Goal: Task Accomplishment & Management: Complete application form

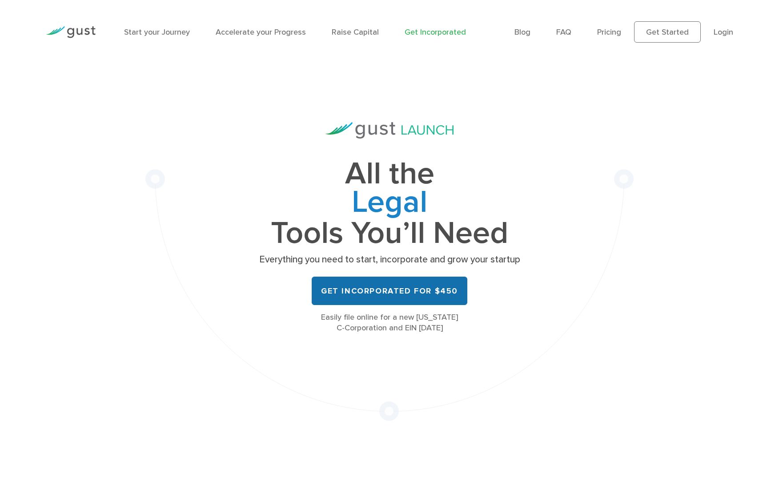
click at [377, 291] on link "Get Incorporated for $450" at bounding box center [390, 291] width 156 height 28
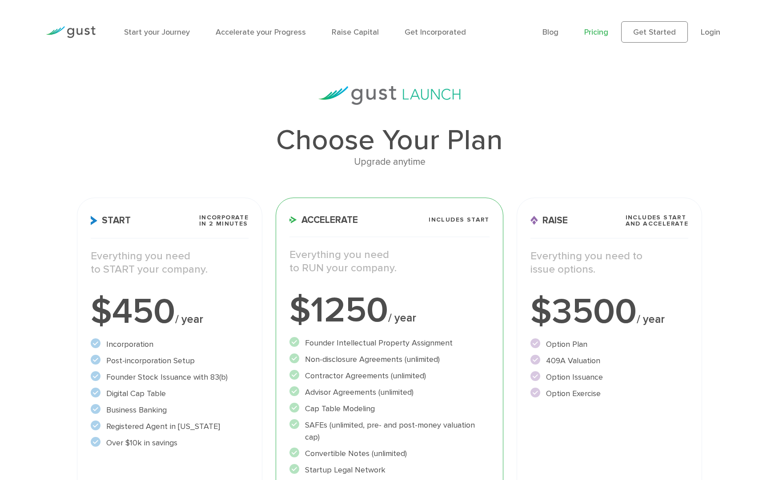
click at [199, 344] on li "Incorporation" at bounding box center [170, 345] width 158 height 12
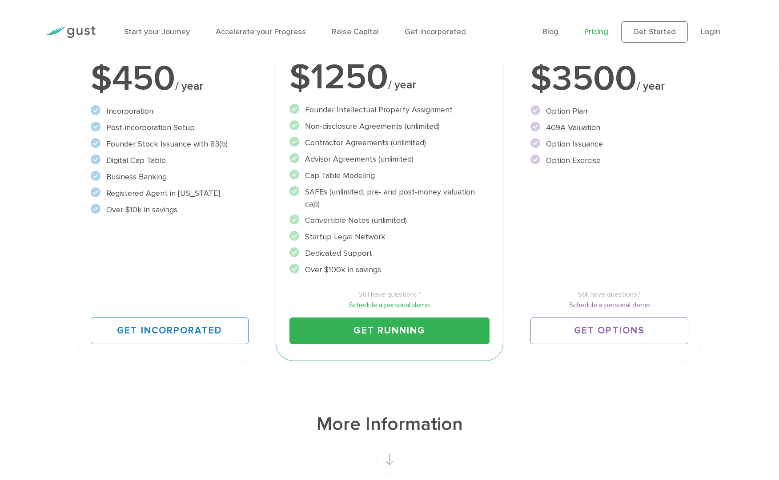
scroll to position [235, 0]
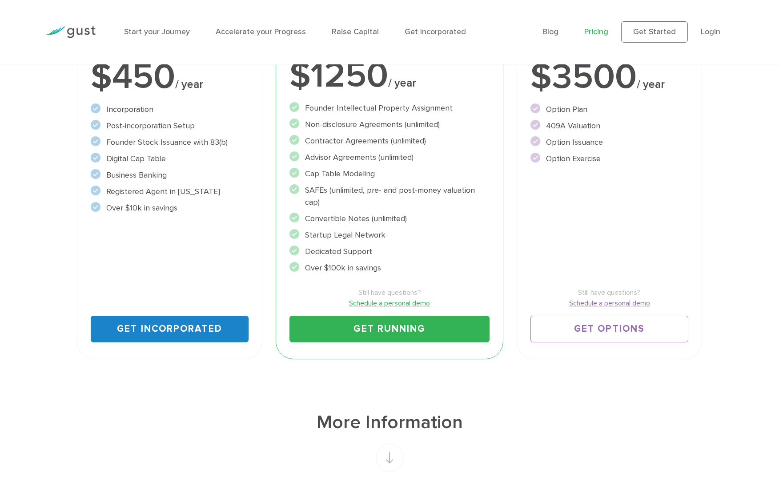
click at [159, 330] on link "Get Incorporated" at bounding box center [170, 329] width 158 height 27
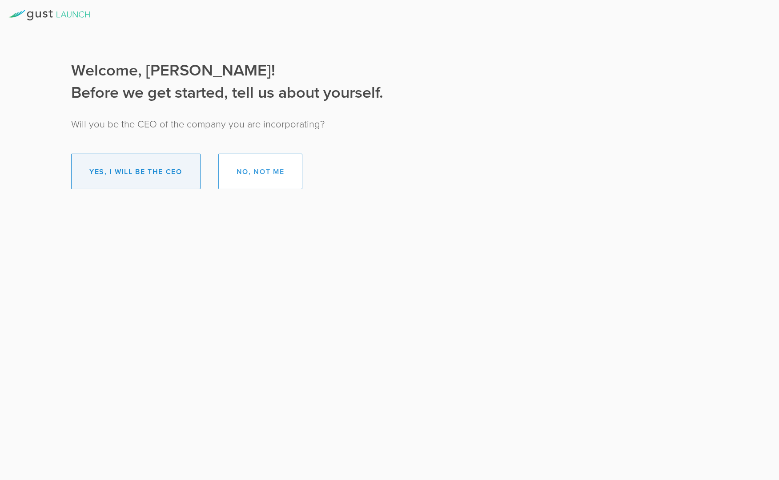
click at [126, 172] on button "Yes, I will be the CEO" at bounding box center [135, 172] width 129 height 36
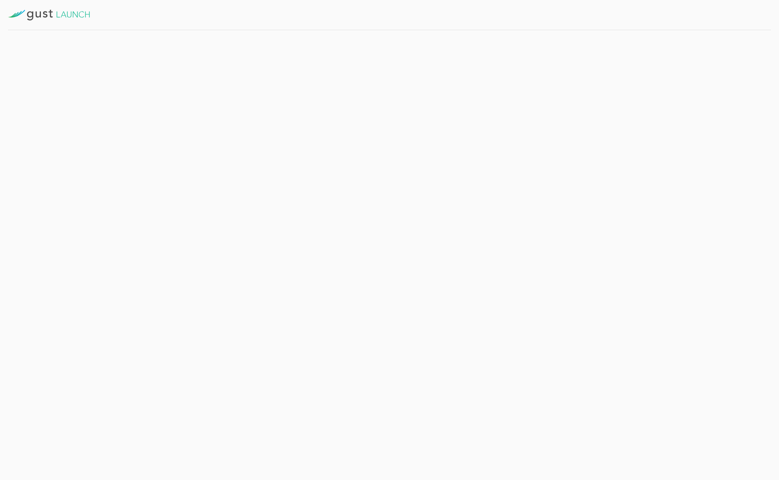
click at [230, 196] on button "Get Started" at bounding box center [228, 194] width 69 height 22
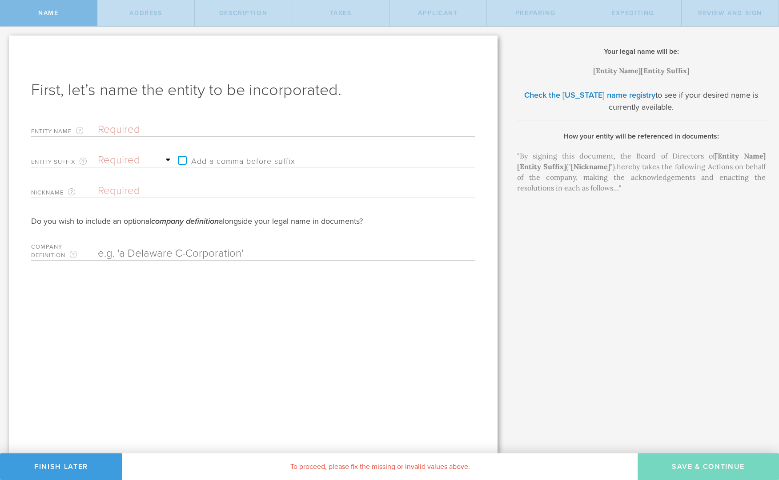
click at [115, 130] on input "text" at bounding box center [271, 129] width 346 height 13
type input "T"
type input "TH"
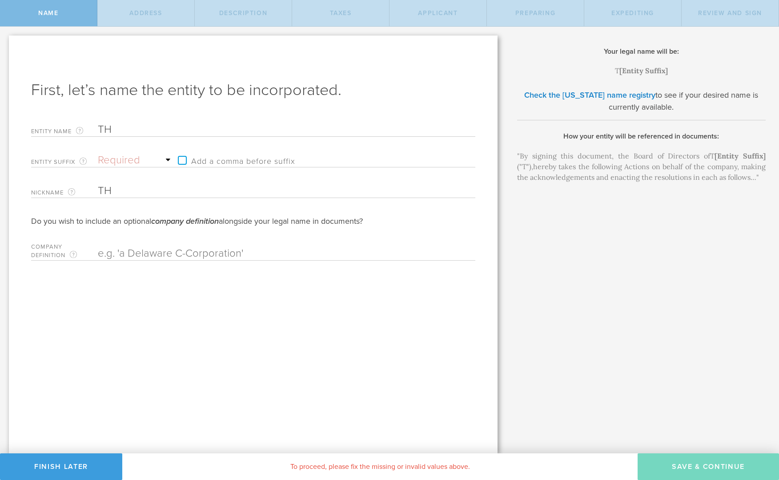
type input "THE"
type input "THEu"
type input "THE"
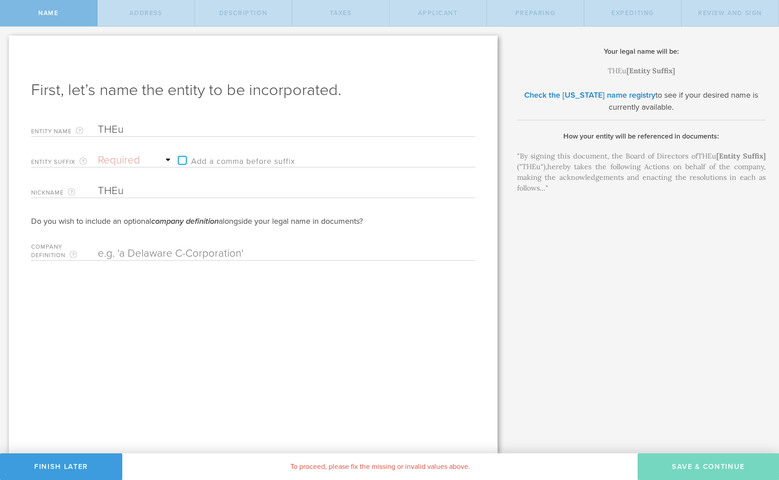
type input "THE"
type input "TH"
type input "T"
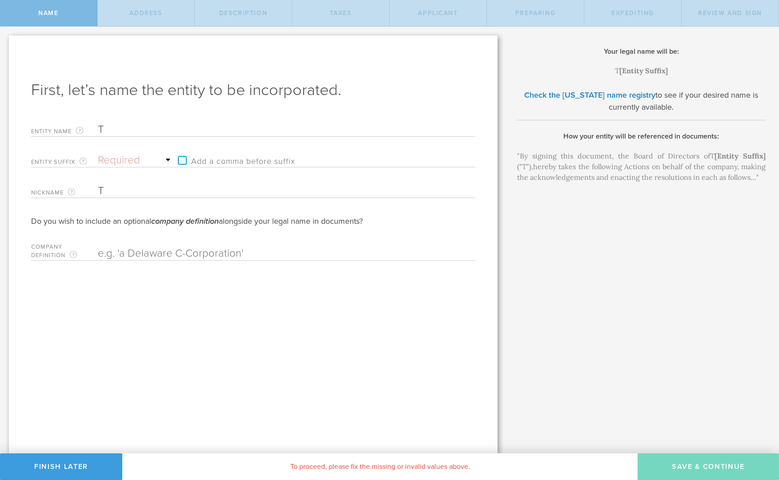
type input "Th"
type input "The"
type input "TheI"
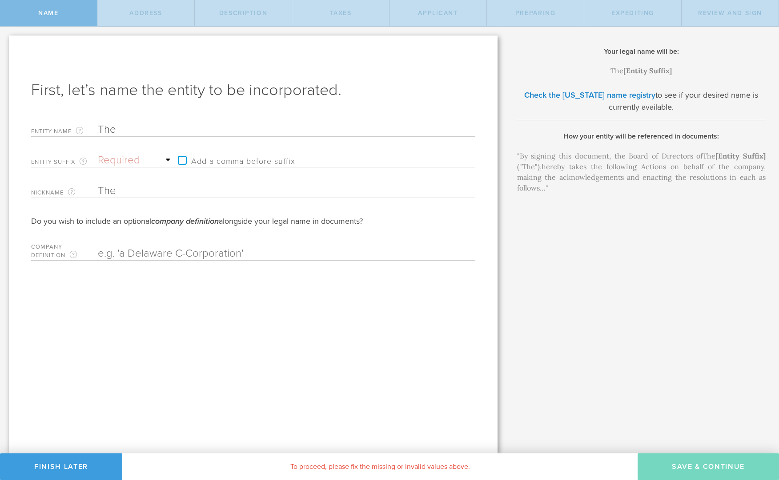
type input "TheI"
type input "TheIn"
type input "TheInn"
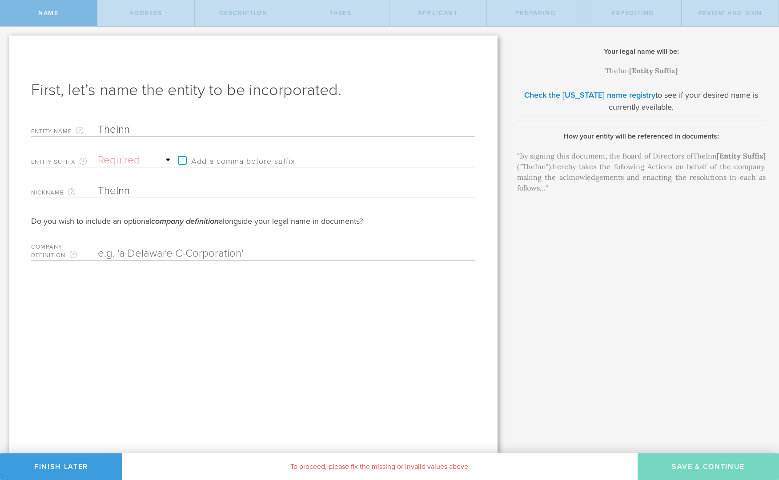
type input "TheInne"
type input "TheInner"
type input "TheInne"
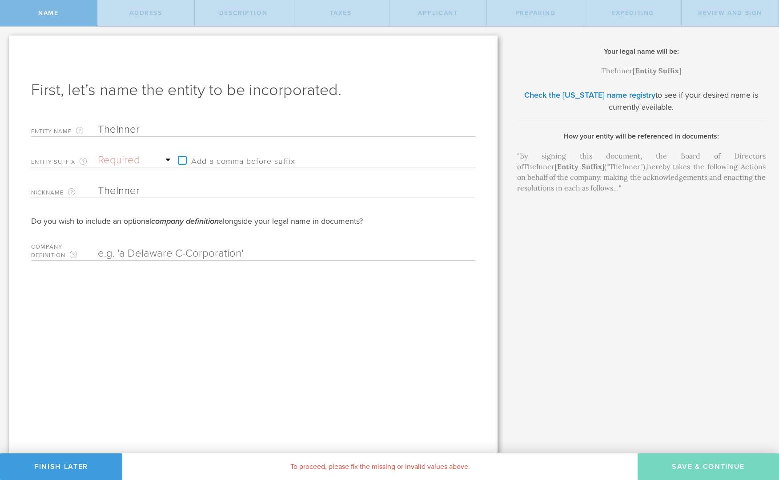
type input "TheInne"
type input "TheInn"
type input "TheIn"
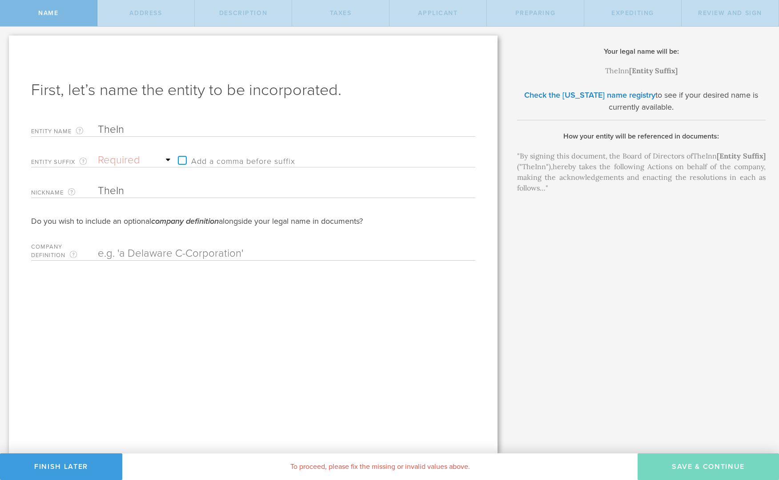
type input "TheI"
type input "The"
type input "The I"
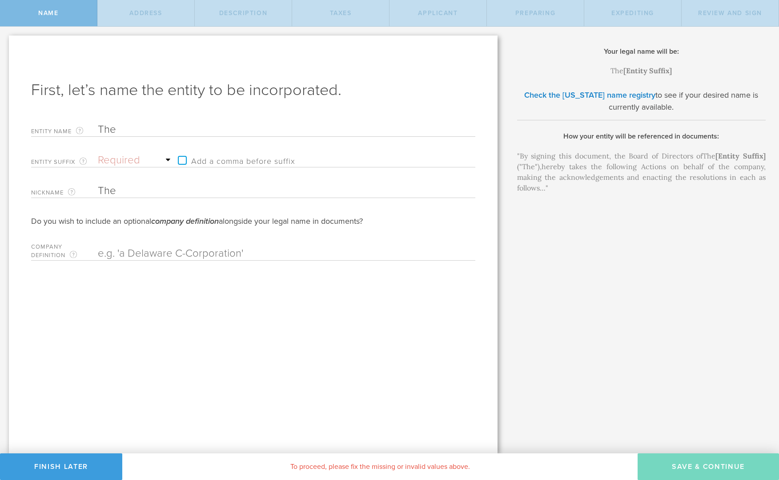
type input "The I"
type input "The In"
type input "The Inn"
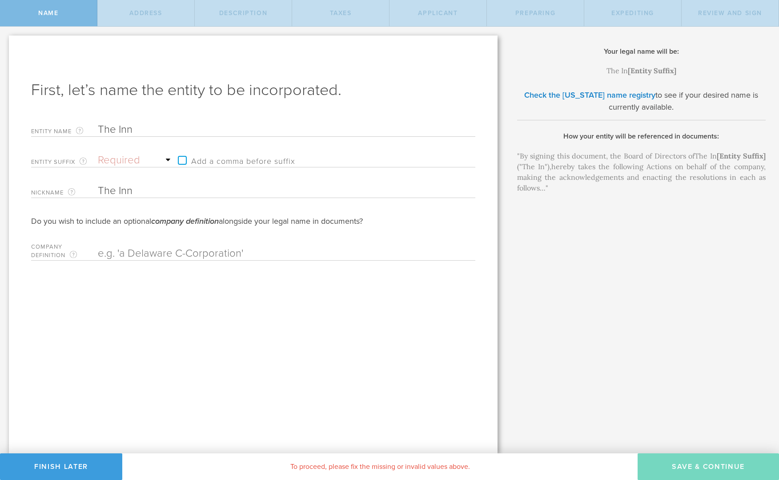
type input "The Inne"
type input "The Inner"
type input "The Inner C"
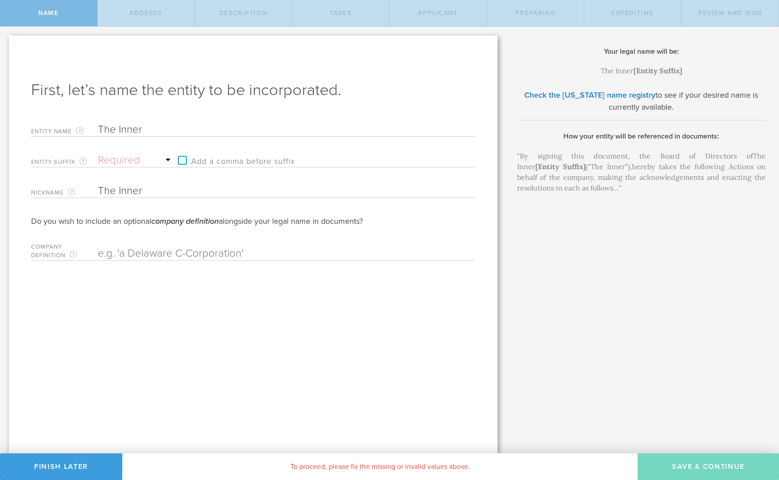
type input "The Inner C"
type input "The Inner Co"
type input "The Inner Cod"
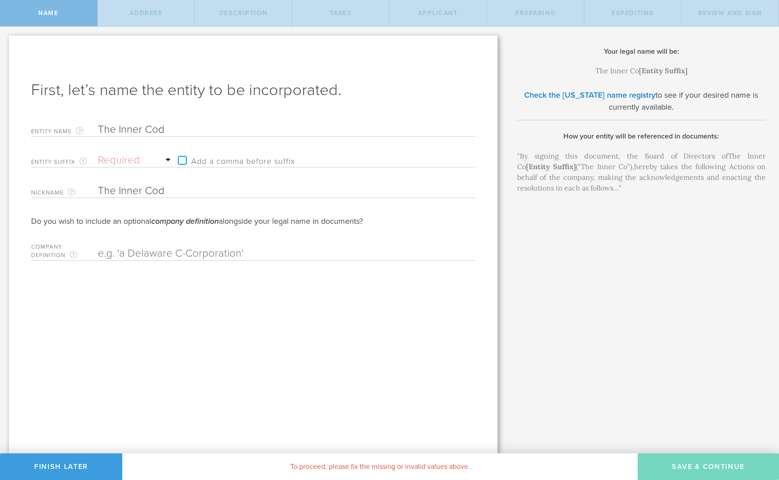
type input "The Inner Code"
click at [112, 160] on select "Required Association Club Co. Company Corp. Corporation Foundation Fund Inc. In…" at bounding box center [136, 160] width 76 height 13
click at [183, 160] on label "Add a comma before suffix" at bounding box center [234, 160] width 122 height 13
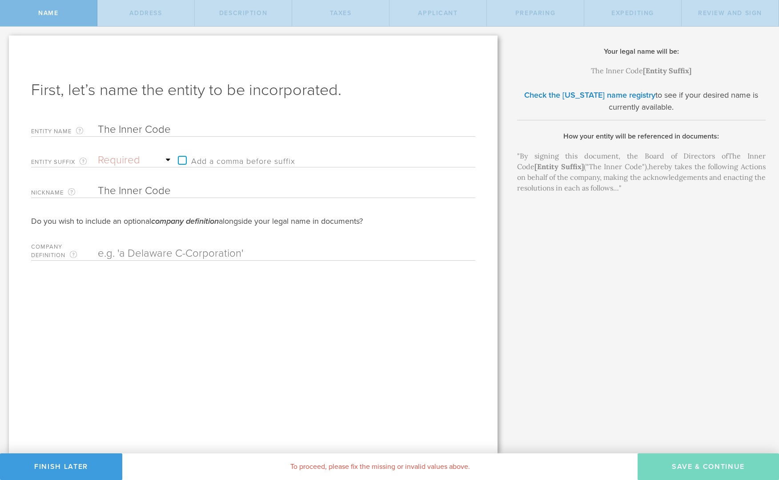
click at [183, 160] on input "Add a comma before suffix" at bounding box center [288, 155] width 231 height 13
click at [183, 160] on label "Add a comma before suffix" at bounding box center [234, 160] width 122 height 13
click at [183, 160] on input "Add a comma before suffix" at bounding box center [288, 155] width 231 height 13
checkbox input "false"
click at [118, 129] on input "The Inner Code" at bounding box center [271, 129] width 346 height 13
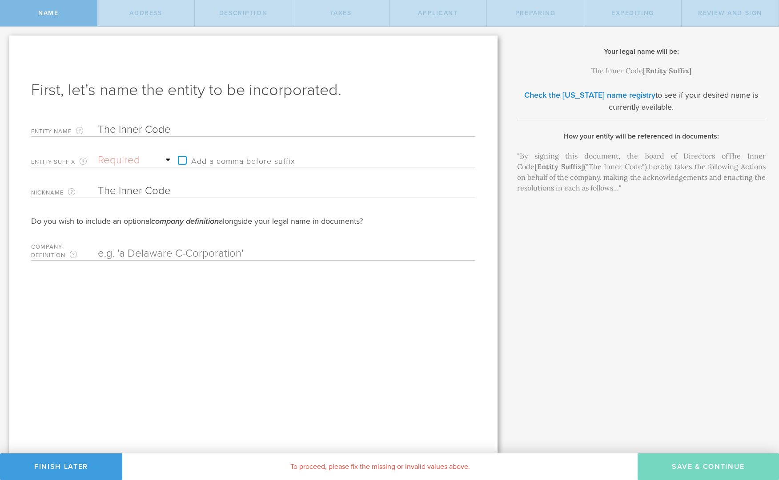
type input "TheInner Code"
click at [143, 129] on input "TheInner Code" at bounding box center [271, 129] width 346 height 13
type input "TheInnerCode"
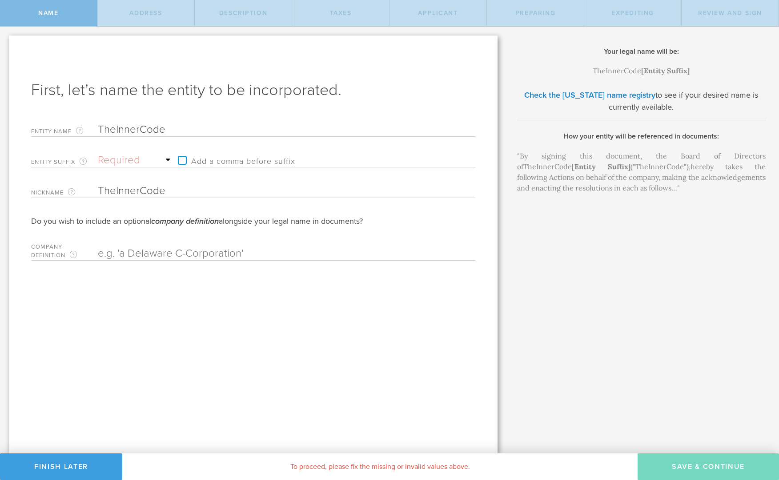
click at [116, 131] on input "TheInnerCode" at bounding box center [271, 129] width 346 height 13
type input "The InnerCode"
type input "TheInnerCode"
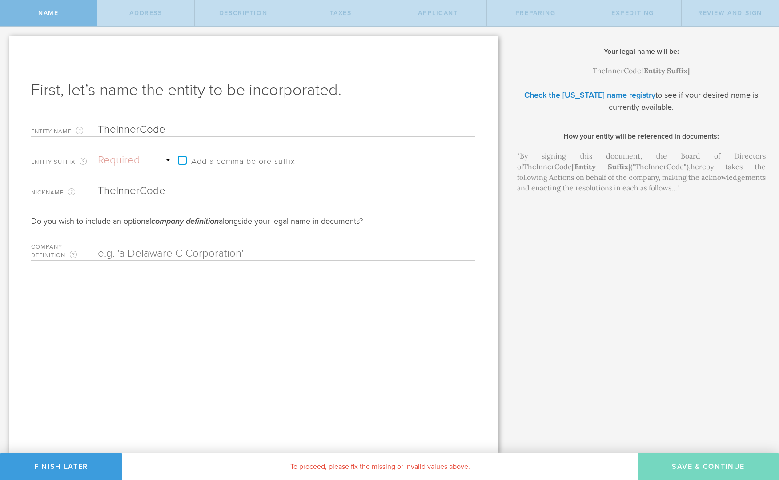
type input "The InnerCode"
click at [141, 129] on input "The InnerCode" at bounding box center [271, 129] width 346 height 13
type input "The Inner Code"
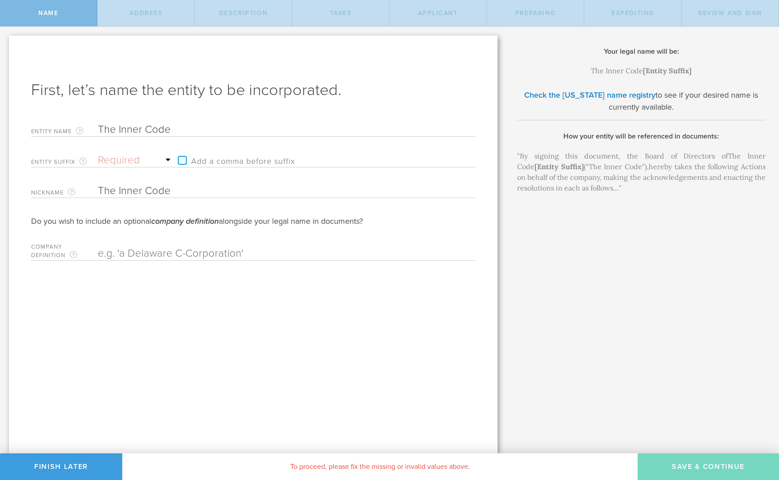
click at [118, 160] on select "Required Association Club Co. Company Corp. Corporation Foundation Fund Inc. In…" at bounding box center [136, 160] width 76 height 13
select select "co."
click at [98, 154] on select "Required Association Club Co. Company Corp. Corporation Foundation Fund Inc. In…" at bounding box center [136, 160] width 76 height 13
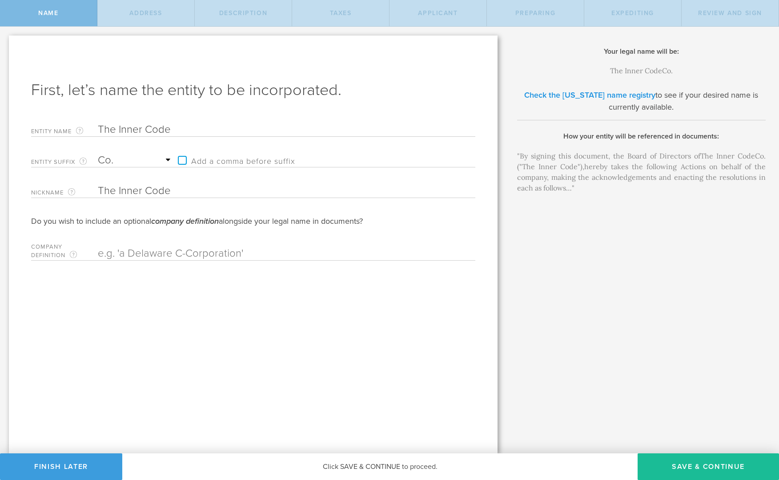
click at [599, 95] on link "Check the Delaware name registry" at bounding box center [589, 95] width 131 height 10
click at [145, 129] on input "The Inner Code" at bounding box center [271, 129] width 346 height 13
type input "The InnerCode"
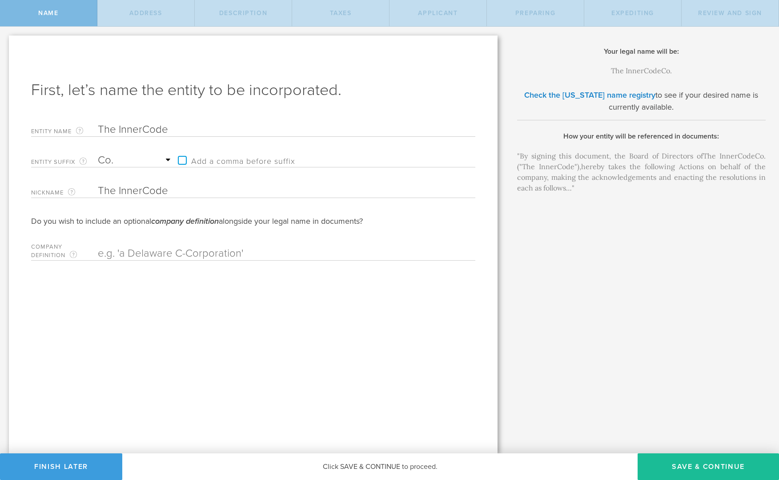
click at [607, 178] on div ""By signing this document, the Board of Directors of The InnerCode , Co. [Entit…" at bounding box center [641, 172] width 248 height 43
click at [651, 127] on div "Your legal name will be: The InnerCode , Co. [Entity Suffix] Check the Delaware…" at bounding box center [641, 120] width 248 height 147
click at [585, 94] on link "Check the Delaware name registry" at bounding box center [589, 95] width 131 height 10
click at [694, 461] on button "Save & Continue" at bounding box center [707, 467] width 141 height 27
checkbox input "true"
